Goal: Task Accomplishment & Management: Manage account settings

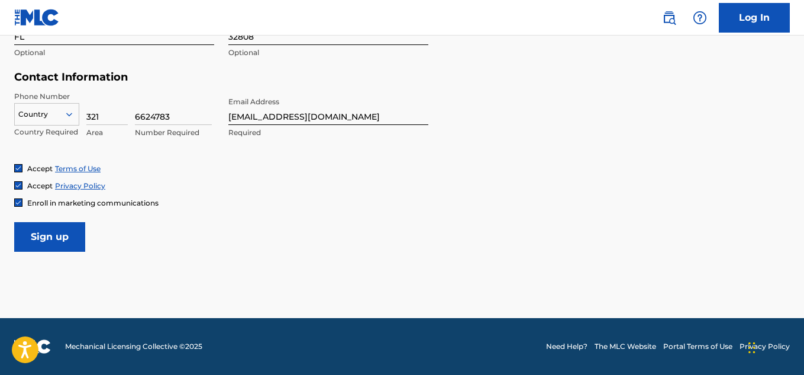
click at [66, 115] on icon at bounding box center [69, 114] width 11 height 11
click at [46, 231] on input "Sign up" at bounding box center [49, 237] width 71 height 30
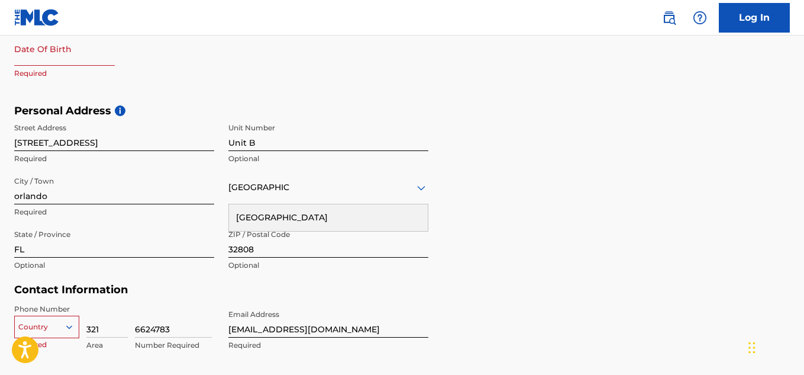
click at [71, 326] on div "Country 1" at bounding box center [46, 324] width 65 height 18
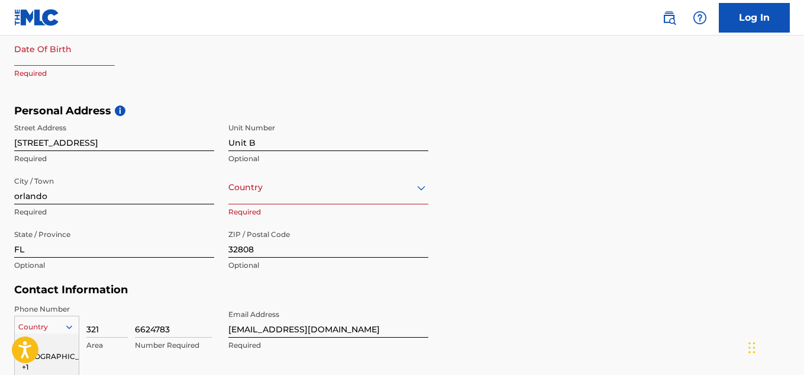
scroll to position [475, 0]
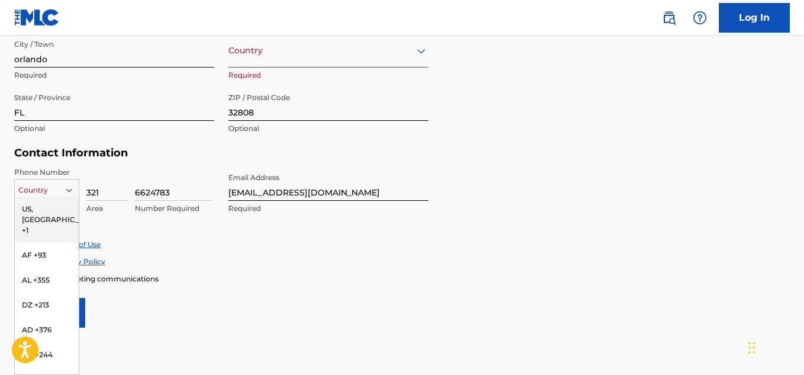
click at [72, 193] on icon at bounding box center [69, 190] width 11 height 11
drag, startPoint x: 72, startPoint y: 193, endPoint x: 49, endPoint y: 204, distance: 25.1
click at [49, 197] on div "216 results available. Use Up and Down to choose options, press Enter to select…" at bounding box center [46, 188] width 65 height 18
click at [49, 204] on div "US, [GEOGRAPHIC_DATA] +1" at bounding box center [47, 220] width 64 height 46
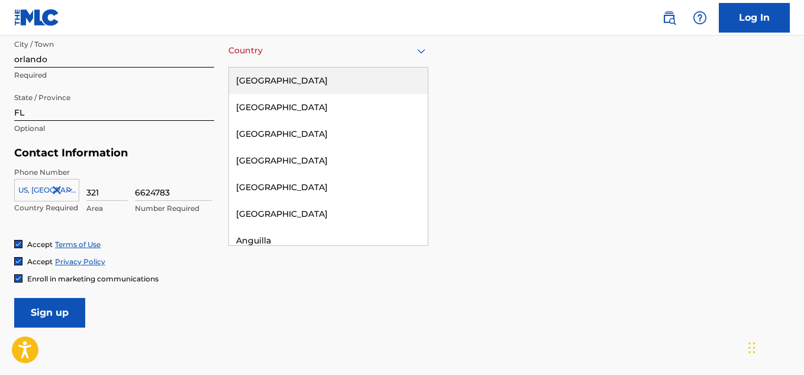
click at [420, 50] on icon at bounding box center [421, 51] width 8 height 5
click at [424, 50] on icon at bounding box center [421, 51] width 8 height 5
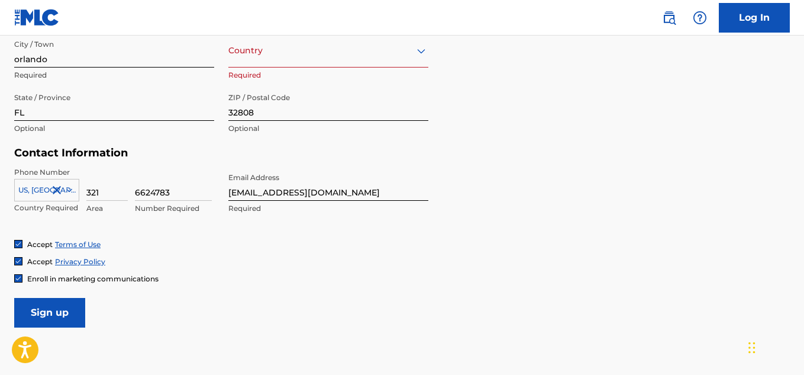
click at [424, 50] on icon at bounding box center [421, 51] width 8 height 5
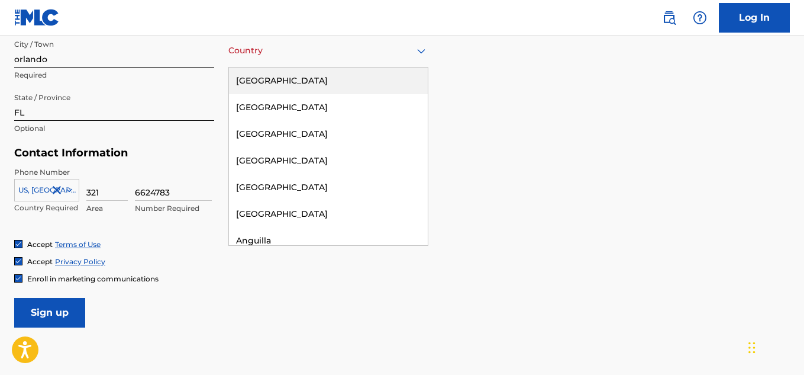
click at [387, 82] on div "[GEOGRAPHIC_DATA]" at bounding box center [328, 80] width 199 height 27
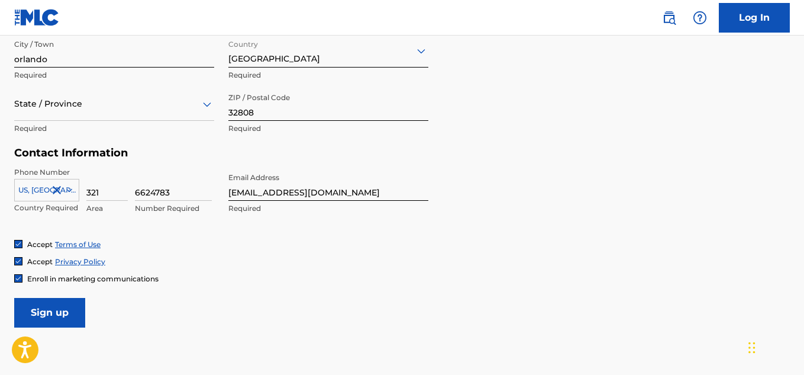
click at [742, 18] on link "Log In" at bounding box center [754, 18] width 71 height 30
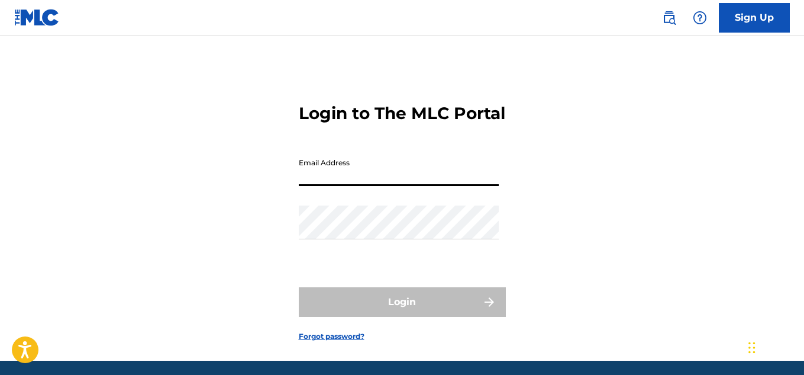
click at [340, 186] on input "Email Address" at bounding box center [399, 169] width 200 height 34
type input "[EMAIL_ADDRESS][DOMAIN_NAME]"
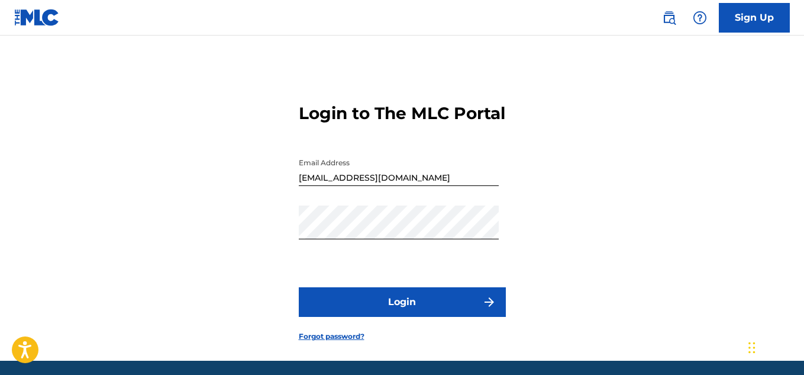
click at [753, 18] on link "Sign Up" at bounding box center [754, 18] width 71 height 30
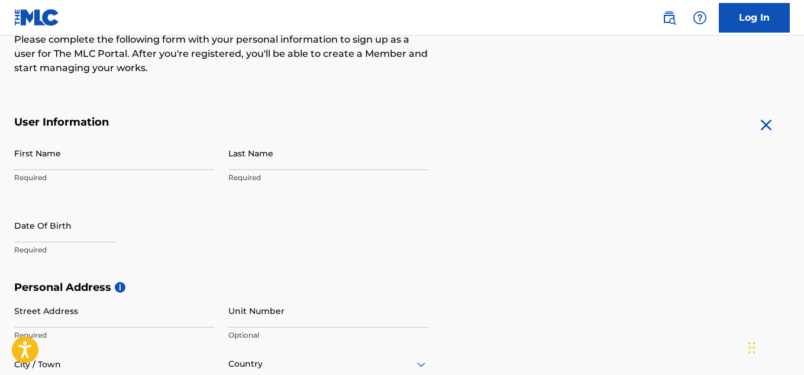
scroll to position [165, 0]
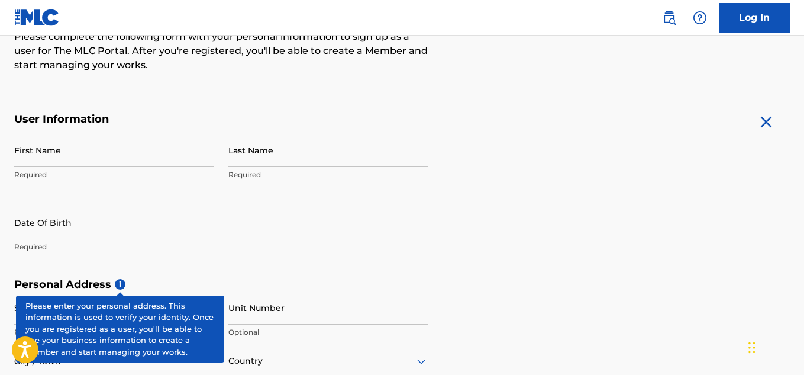
click at [119, 284] on span "i" at bounding box center [120, 284] width 11 height 11
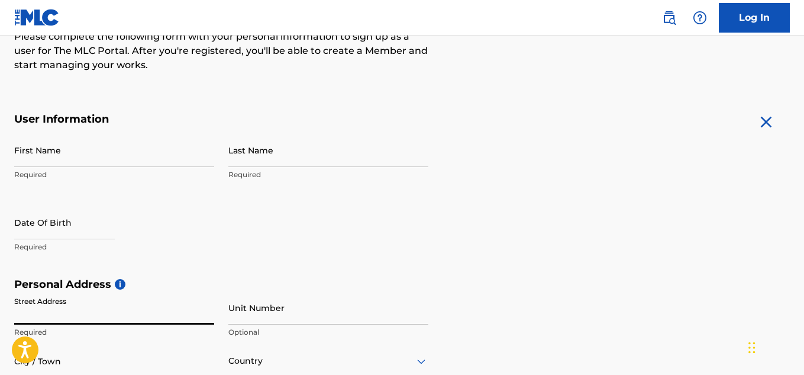
click at [78, 313] on input "Street Address" at bounding box center [114, 308] width 200 height 34
type input "[STREET_ADDRESS]"
type input "camaron"
type input "[PERSON_NAME]"
type input "Unit B"
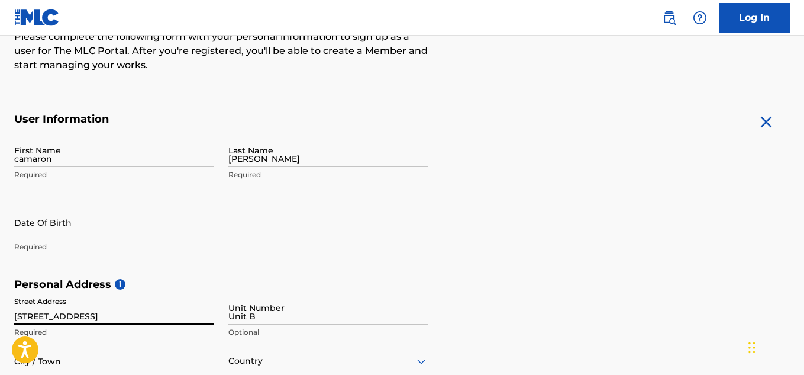
type input "orlando"
type input "[GEOGRAPHIC_DATA]"
type input "FL"
type input "32808"
type input "1"
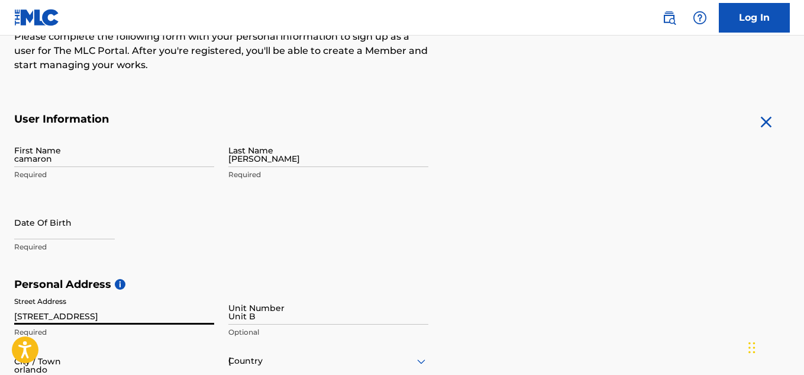
type input "321"
type input "6624783"
type input "[EMAIL_ADDRESS][DOMAIN_NAME]"
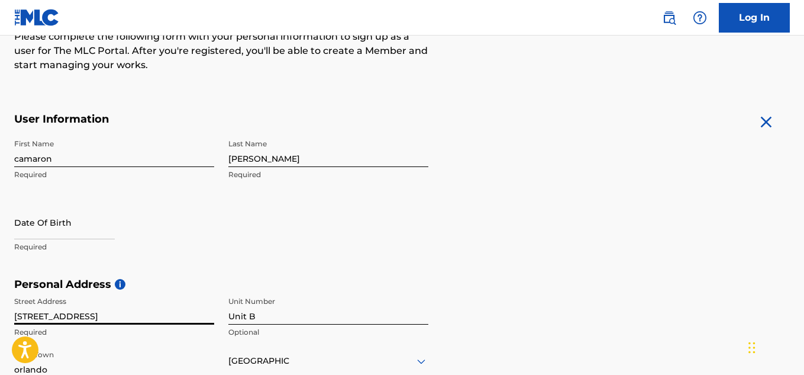
scroll to position [475, 0]
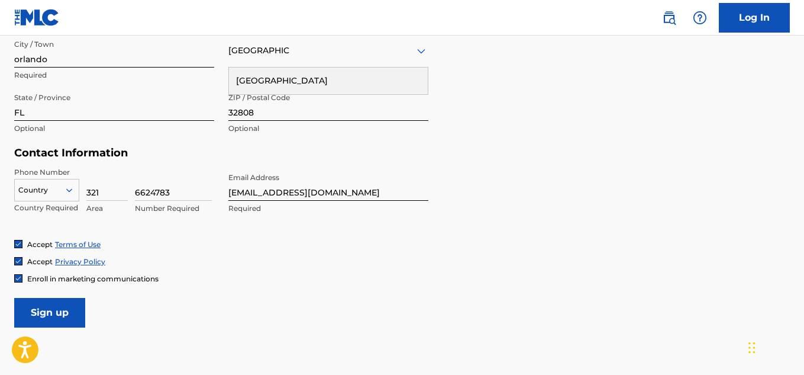
click at [68, 187] on icon at bounding box center [69, 190] width 11 height 11
click at [40, 314] on input "Sign up" at bounding box center [49, 313] width 71 height 30
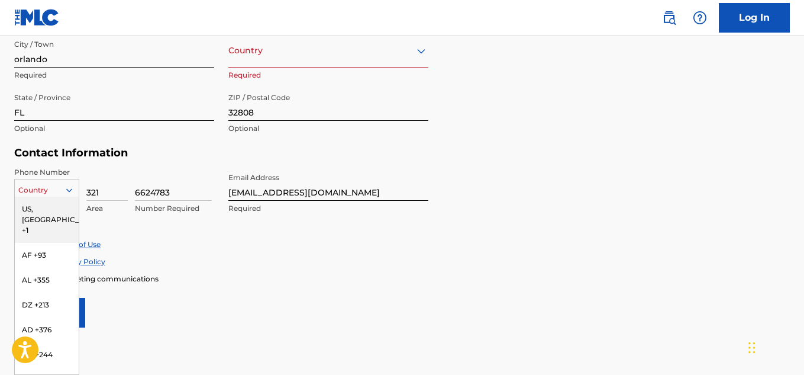
click at [67, 188] on icon at bounding box center [69, 190] width 11 height 11
click at [51, 210] on div "US, [GEOGRAPHIC_DATA] +1" at bounding box center [47, 220] width 64 height 46
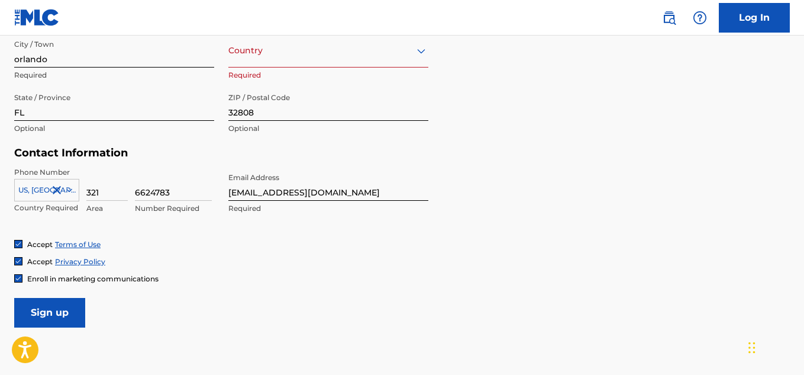
click at [42, 308] on input "Sign up" at bounding box center [49, 313] width 71 height 30
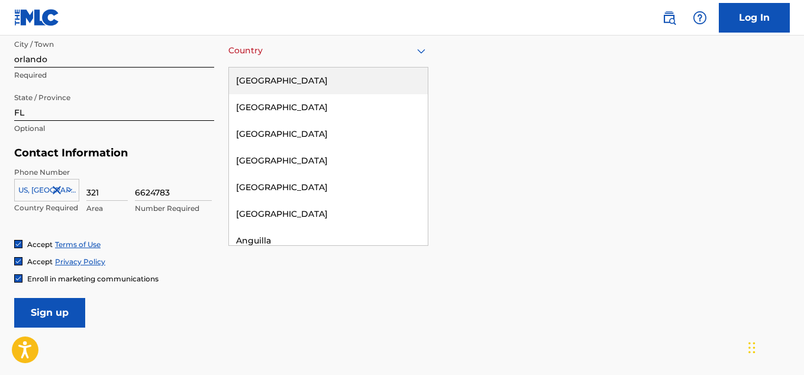
click at [422, 56] on icon at bounding box center [421, 51] width 14 height 14
click at [381, 81] on div "[GEOGRAPHIC_DATA]" at bounding box center [328, 80] width 199 height 27
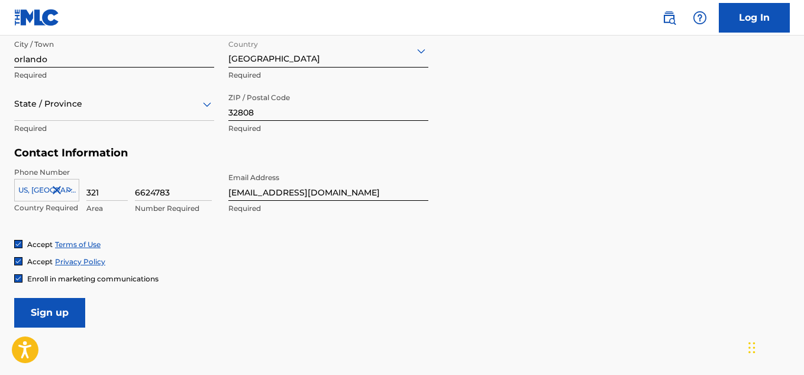
click at [66, 309] on input "Sign up" at bounding box center [49, 313] width 71 height 30
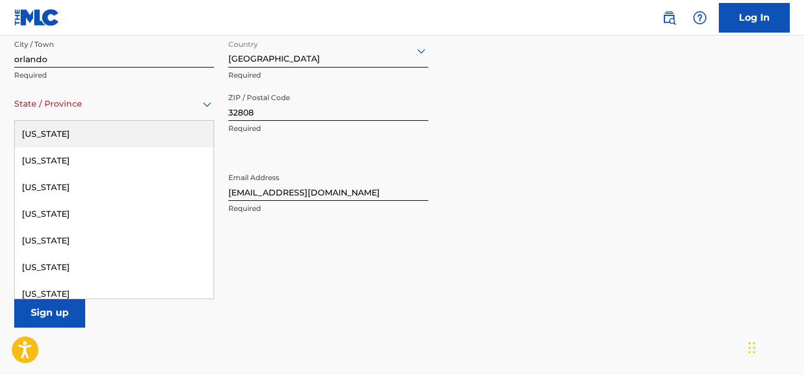
click at [203, 112] on div "State / Province" at bounding box center [114, 104] width 200 height 34
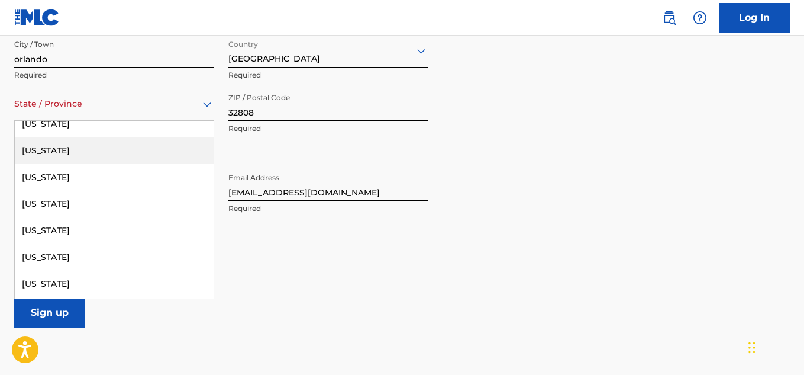
scroll to position [0, 0]
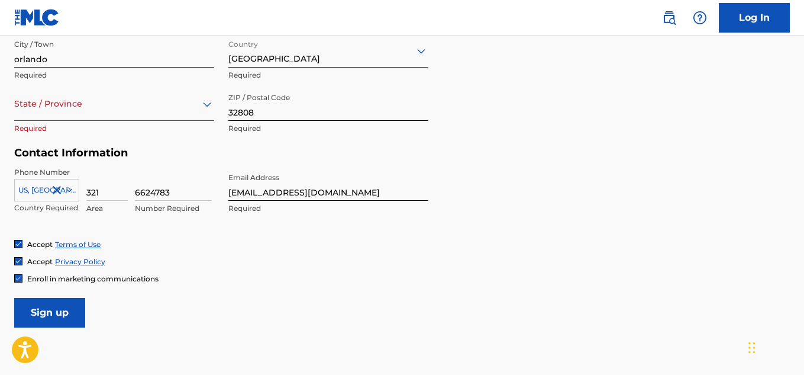
click at [208, 120] on div "State / Province" at bounding box center [114, 104] width 200 height 34
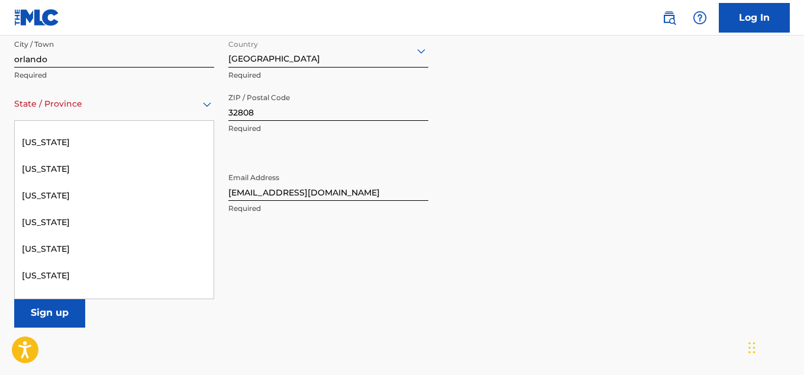
scroll to position [201, 0]
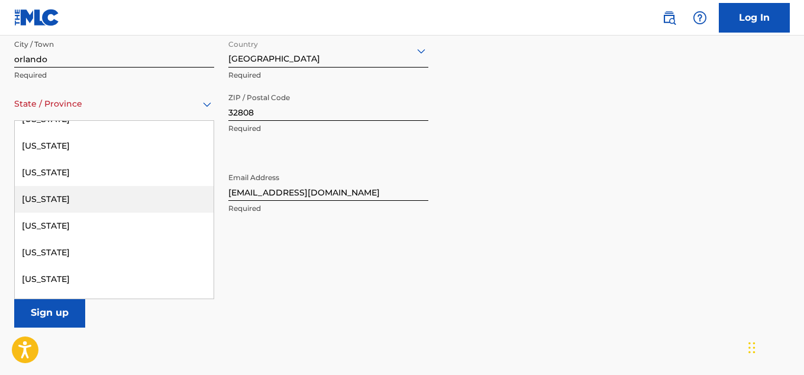
click at [66, 202] on div "[US_STATE]" at bounding box center [114, 199] width 199 height 27
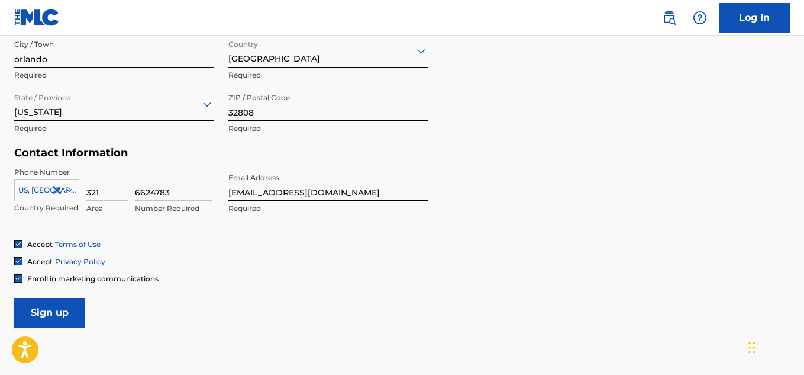
click at [41, 307] on input "Sign up" at bounding box center [49, 313] width 71 height 30
click at [59, 312] on input "Sign up" at bounding box center [49, 313] width 71 height 30
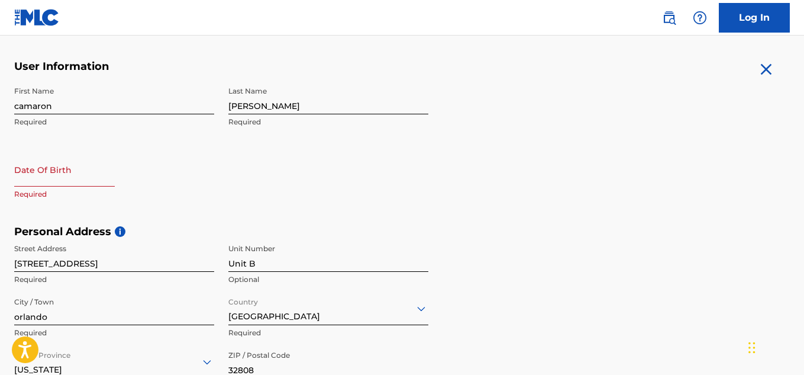
scroll to position [212, 0]
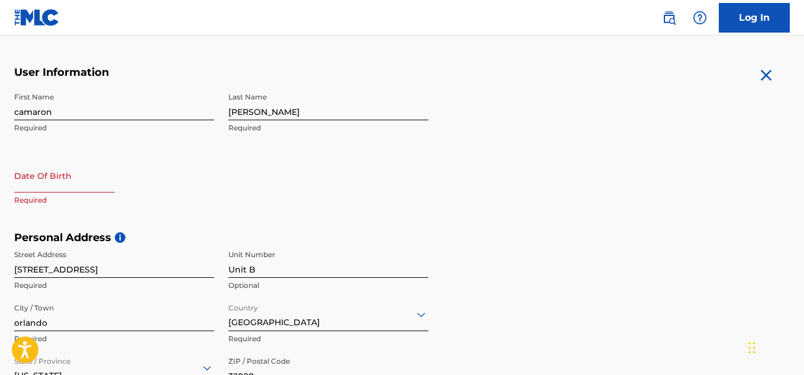
click at [70, 185] on input "text" at bounding box center [64, 176] width 101 height 34
select select "7"
select select "2025"
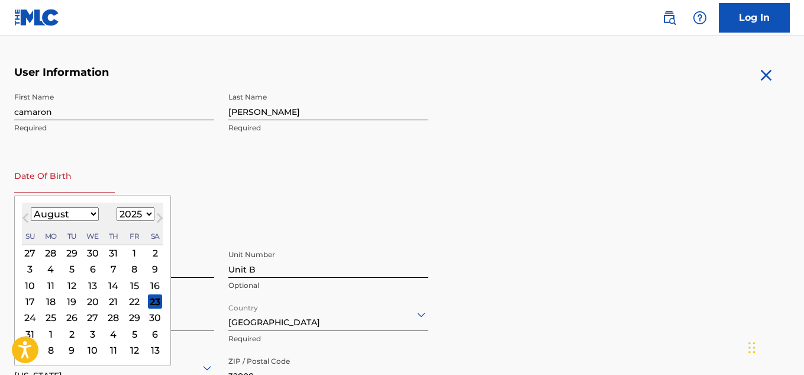
click at [91, 214] on select "January February March April May June July August September October November De…" at bounding box center [65, 214] width 68 height 14
select select "6"
click at [31, 207] on select "January February March April May June July August September October November De…" at bounding box center [65, 214] width 68 height 14
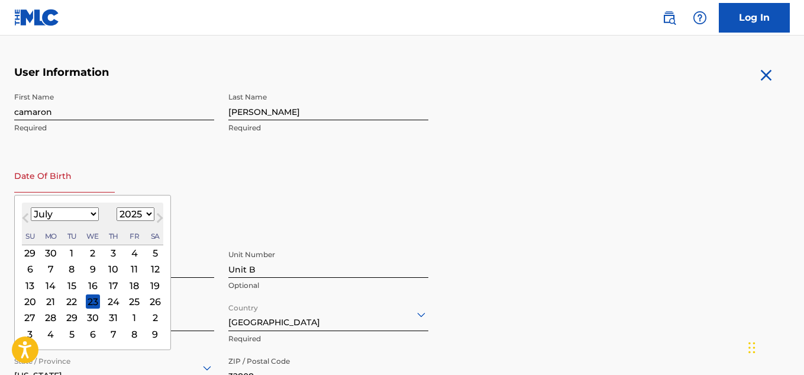
click at [132, 285] on div "18" at bounding box center [134, 285] width 14 height 14
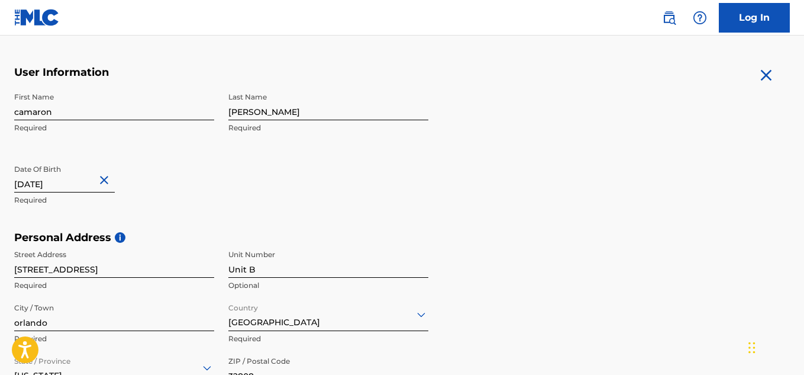
type input "[DATE]"
click at [133, 269] on input "[STREET_ADDRESS]" at bounding box center [114, 261] width 200 height 34
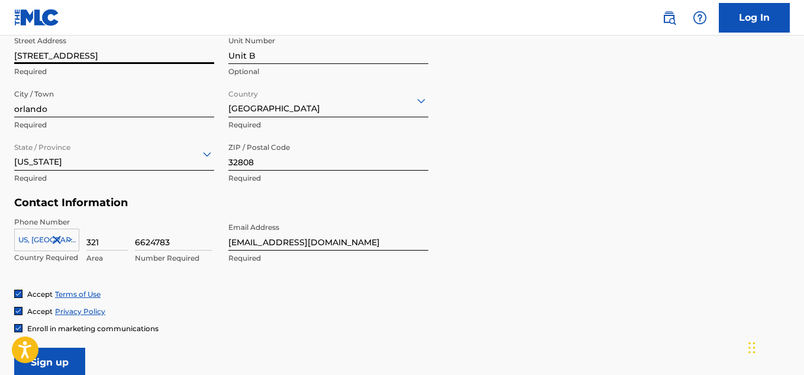
scroll to position [472, 0]
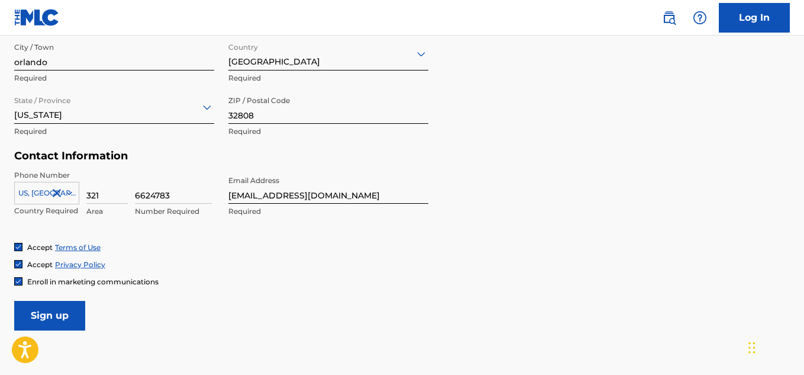
click at [52, 313] on input "Sign up" at bounding box center [49, 316] width 71 height 30
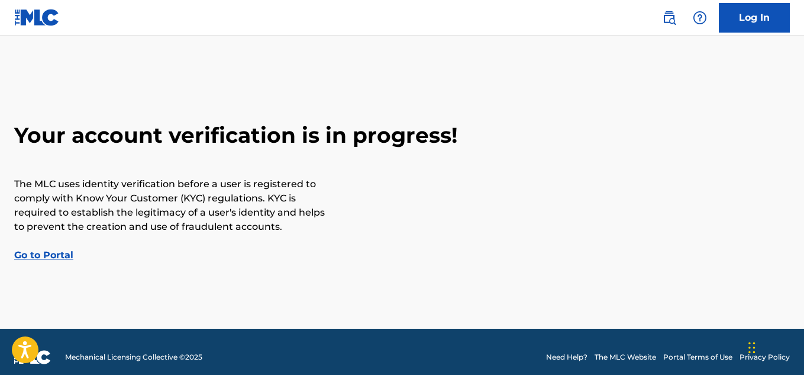
click at [45, 254] on link "Go to Portal" at bounding box center [43, 254] width 59 height 11
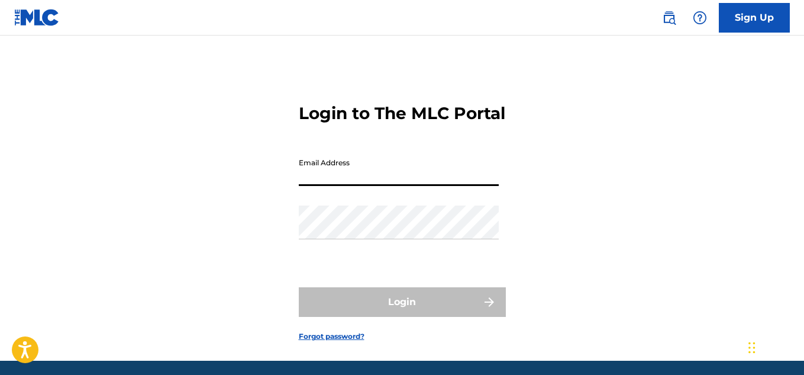
click at [354, 186] on input "Email Address" at bounding box center [399, 169] width 200 height 34
type input "[EMAIL_ADDRESS][DOMAIN_NAME]"
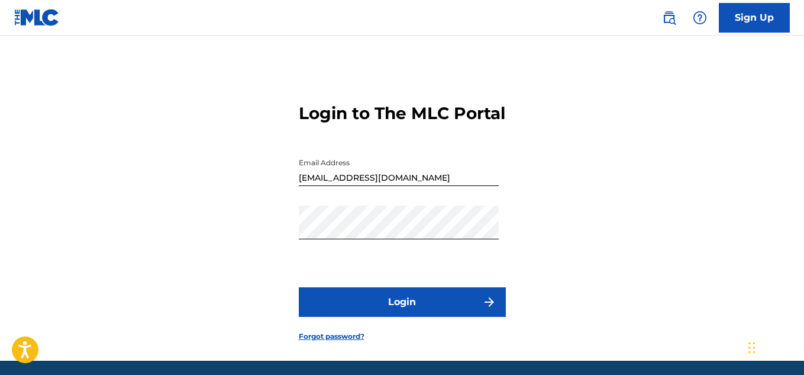
click at [606, 270] on div "Login to The MLC Portal Email Address [EMAIL_ADDRESS][DOMAIN_NAME] Password Log…" at bounding box center [402, 212] width 804 height 295
click at [406, 317] on button "Login" at bounding box center [402, 302] width 207 height 30
click at [405, 317] on button "Login" at bounding box center [402, 302] width 207 height 30
click at [462, 317] on button "Login" at bounding box center [402, 302] width 207 height 30
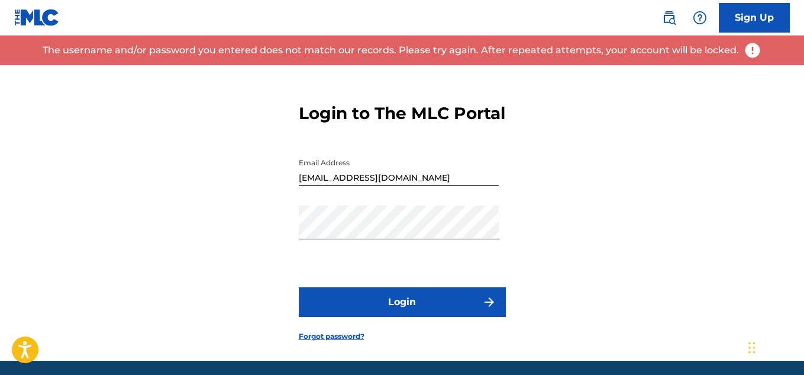
click at [337, 342] on link "Forgot password?" at bounding box center [332, 336] width 66 height 11
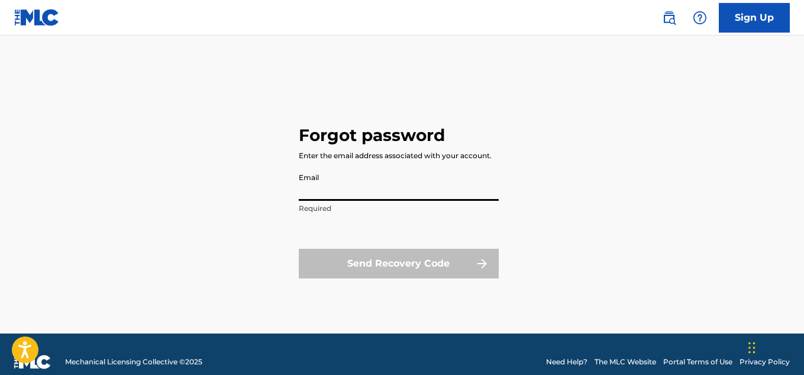
click at [350, 189] on input "Email" at bounding box center [399, 184] width 200 height 34
type input "[EMAIL_ADDRESS][DOMAIN_NAME]"
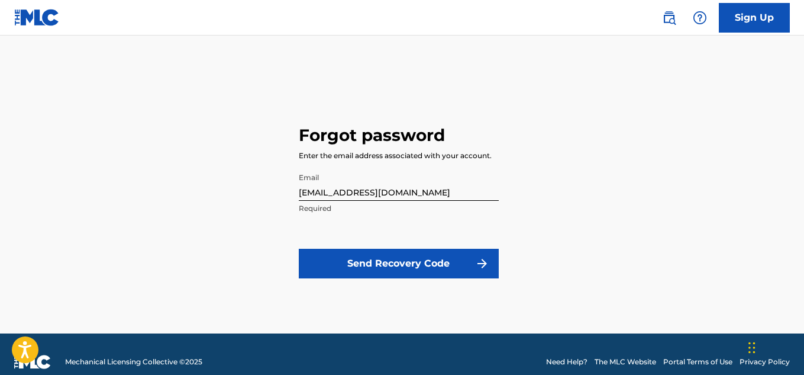
click at [386, 263] on button "Send Recovery Code" at bounding box center [399, 264] width 200 height 30
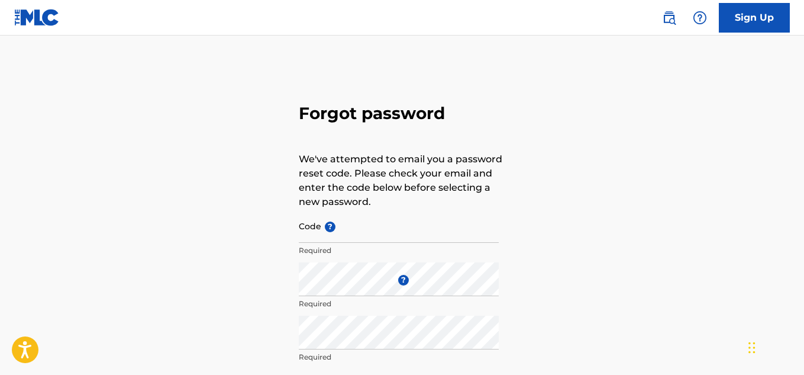
click at [362, 229] on input "Code ?" at bounding box center [399, 226] width 200 height 34
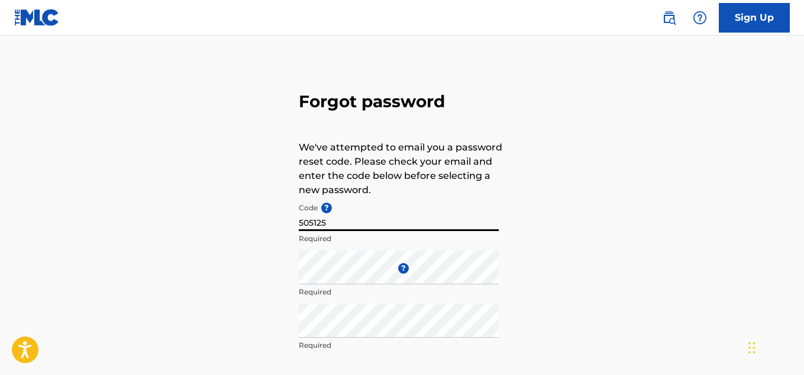
scroll to position [9, 0]
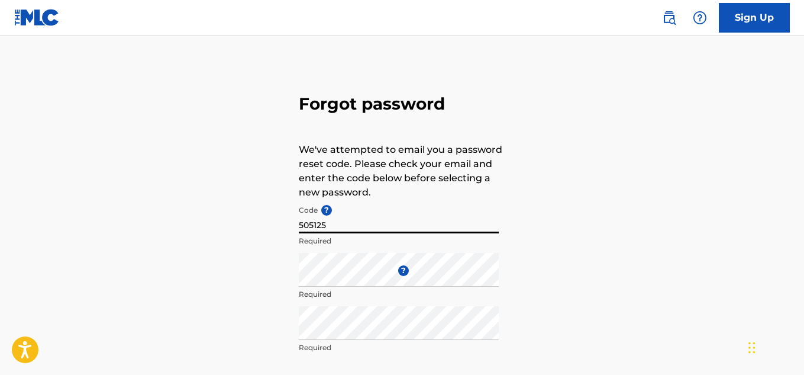
click at [336, 220] on input "505125" at bounding box center [399, 216] width 200 height 34
type input "5"
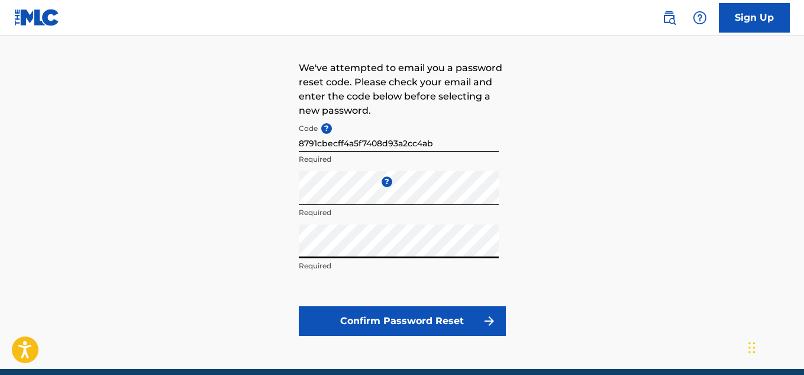
scroll to position [96, 0]
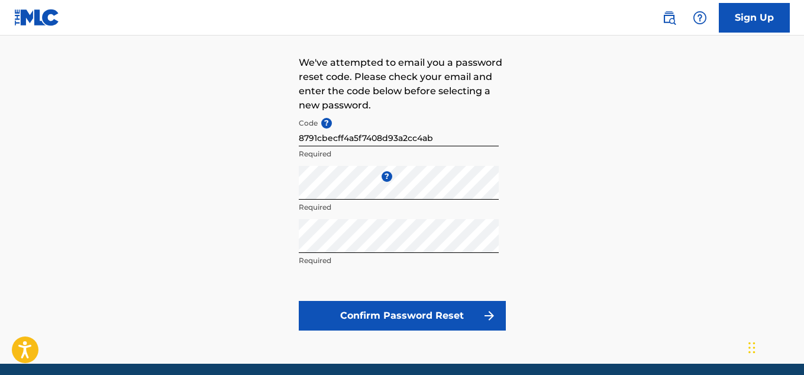
click at [408, 312] on button "Confirm Password Reset" at bounding box center [402, 316] width 207 height 30
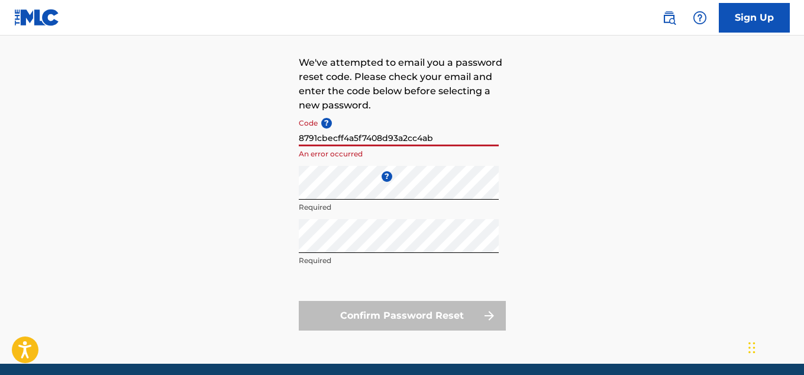
click at [434, 140] on input "8791cbecff4a5f7408d93a2cc4ab" at bounding box center [399, 129] width 200 height 34
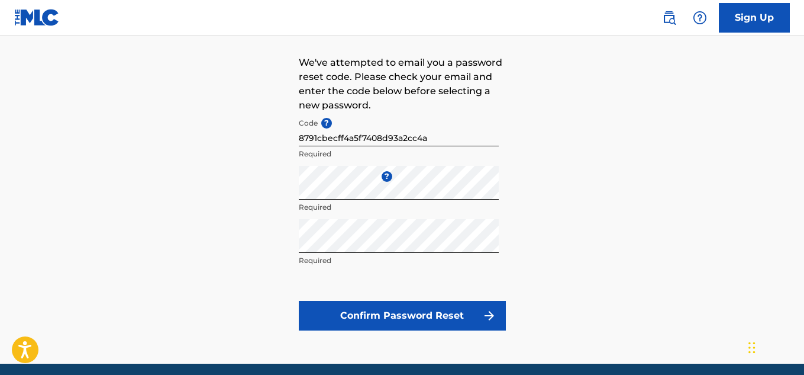
click at [411, 315] on button "Confirm Password Reset" at bounding box center [402, 316] width 207 height 30
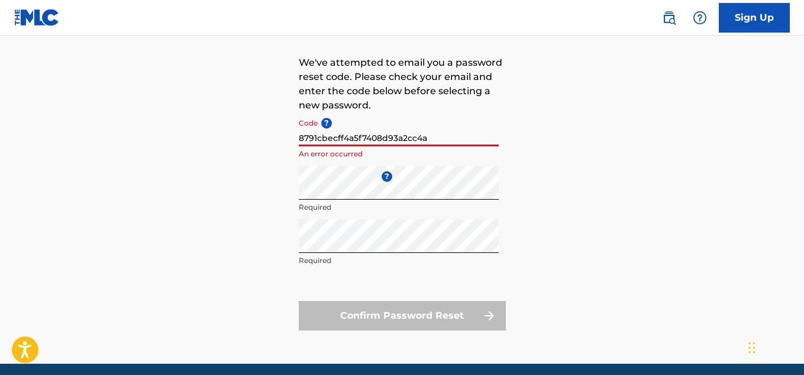
click at [437, 140] on input "8791cbecff4a5f7408d93a2cc4a" at bounding box center [399, 129] width 200 height 34
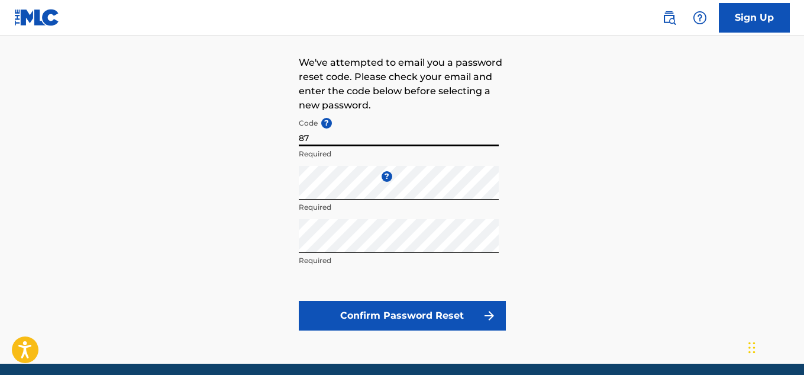
type input "8"
click at [395, 312] on button "Confirm Password Reset" at bounding box center [402, 316] width 207 height 30
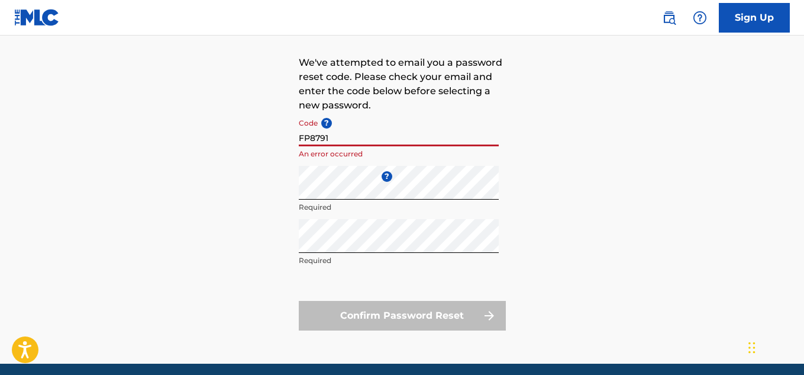
click at [350, 130] on input "FP8791" at bounding box center [399, 129] width 200 height 34
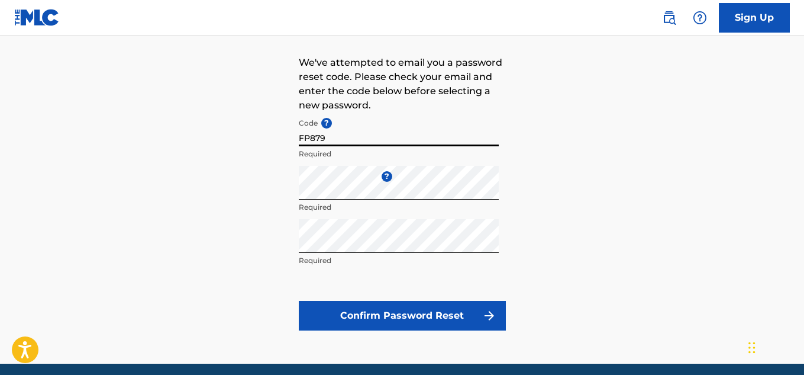
click at [299, 301] on button "Confirm Password Reset" at bounding box center [402, 316] width 207 height 30
type input "F"
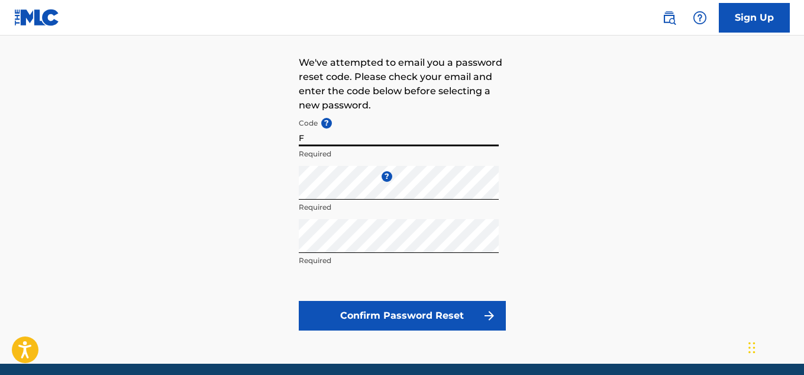
click at [299, 301] on button "Confirm Password Reset" at bounding box center [402, 316] width 207 height 30
click at [384, 310] on button "Confirm Password Reset" at bounding box center [402, 316] width 207 height 30
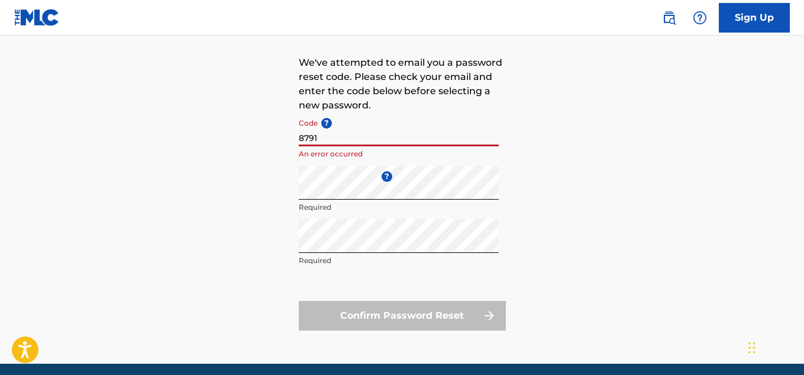
click at [353, 132] on input "8791" at bounding box center [399, 129] width 200 height 34
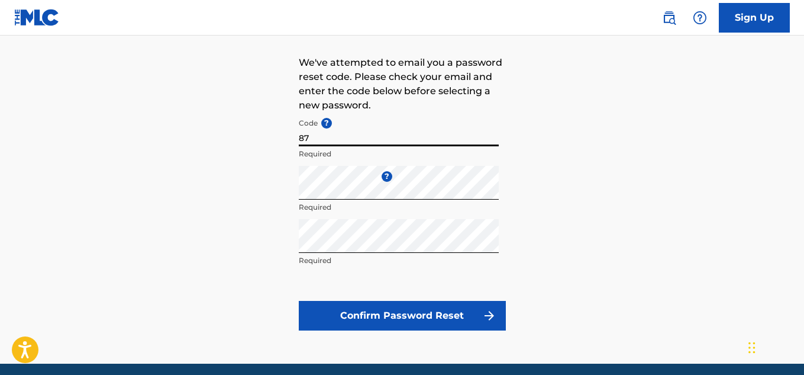
type input "8"
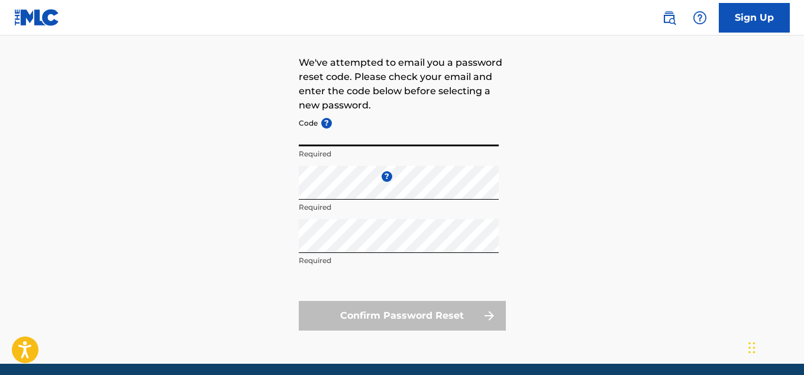
click at [347, 125] on input "Code ?" at bounding box center [399, 129] width 200 height 34
type input "8791cbecff4a5f7408d93a2cc4ab"
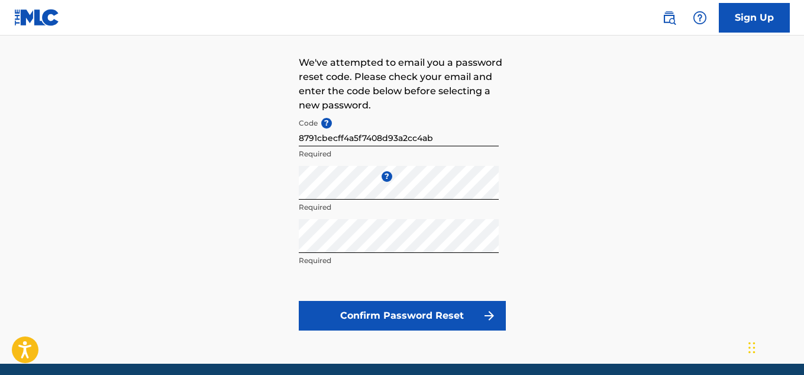
click at [382, 317] on button "Confirm Password Reset" at bounding box center [402, 316] width 207 height 30
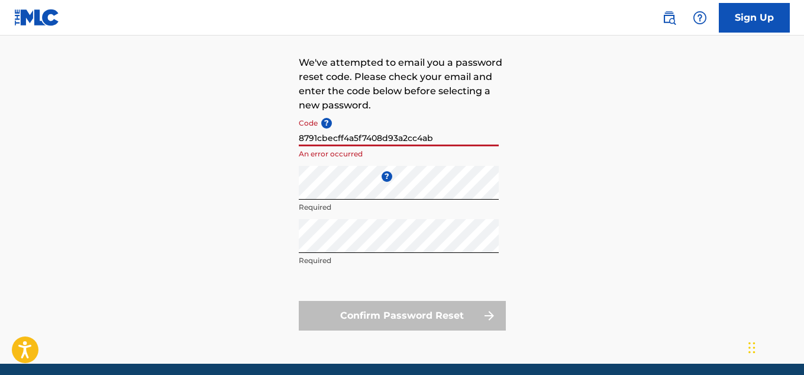
click at [435, 139] on input "8791cbecff4a5f7408d93a2cc4ab" at bounding box center [399, 129] width 200 height 34
click at [578, 273] on div "Forgot password We've attempted to email you a password reset code. Please chec…" at bounding box center [402, 166] width 804 height 395
drag, startPoint x: 426, startPoint y: 137, endPoint x: 437, endPoint y: 146, distance: 14.0
click at [437, 146] on input "8791cbecff4a5f7408d93a2cc4ab" at bounding box center [399, 129] width 200 height 34
click at [464, 146] on input "8791cbecff4a5f7408d93a2cc4ab" at bounding box center [399, 129] width 200 height 34
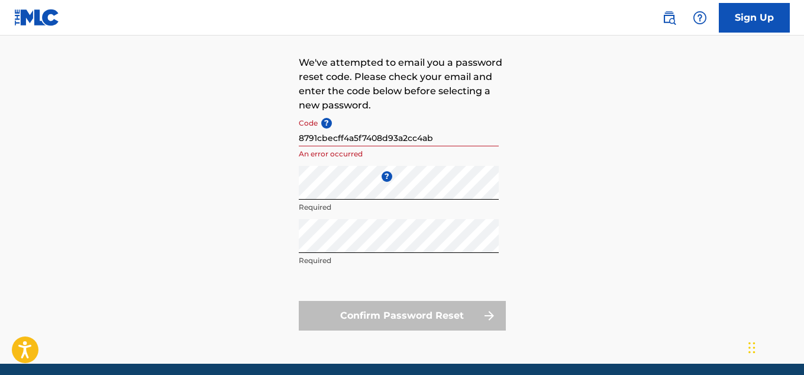
drag, startPoint x: 757, startPoint y: 4, endPoint x: 551, endPoint y: 66, distance: 215.2
click at [551, 66] on div "Forgot password We've attempted to email you a password reset code. Please chec…" at bounding box center [402, 166] width 804 height 395
click at [524, 204] on div "Forgot password We've attempted to email you a password reset code. Please chec…" at bounding box center [402, 166] width 804 height 395
drag, startPoint x: 717, startPoint y: 2, endPoint x: 564, endPoint y: 68, distance: 166.5
click at [564, 68] on div "Forgot password We've attempted to email you a password reset code. Please chec…" at bounding box center [402, 166] width 804 height 395
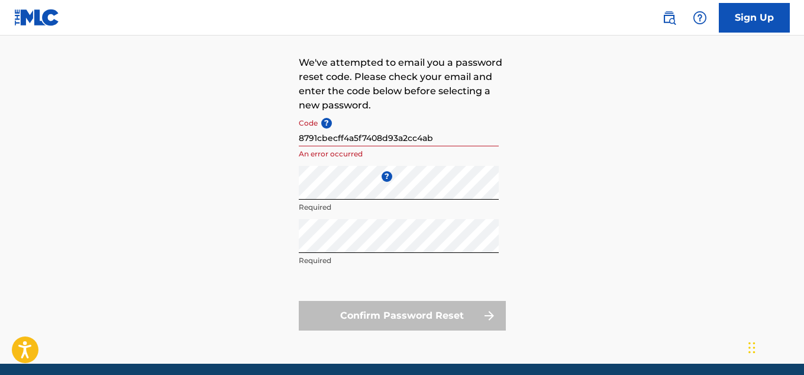
scroll to position [8, 0]
